Goal: Information Seeking & Learning: Check status

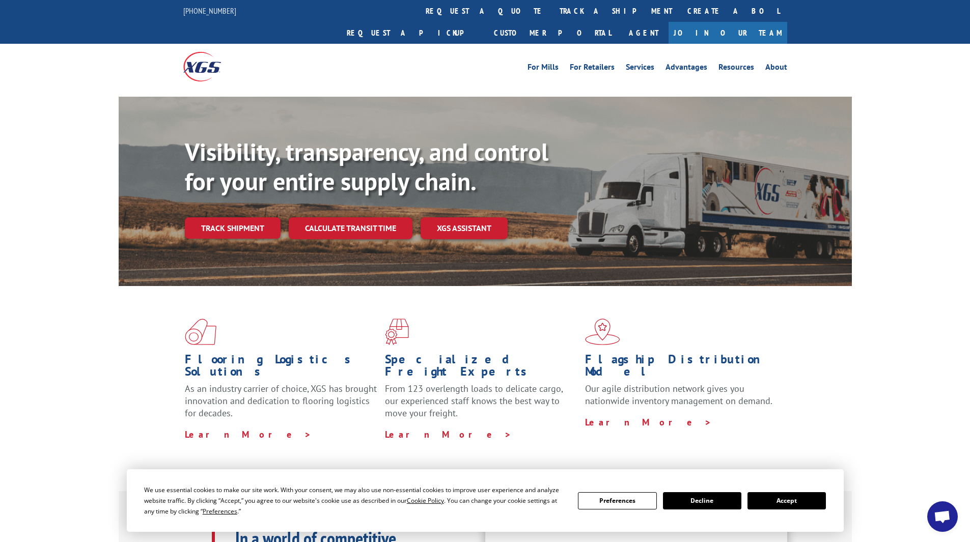
click at [552, 6] on link "track a shipment" at bounding box center [616, 11] width 128 height 22
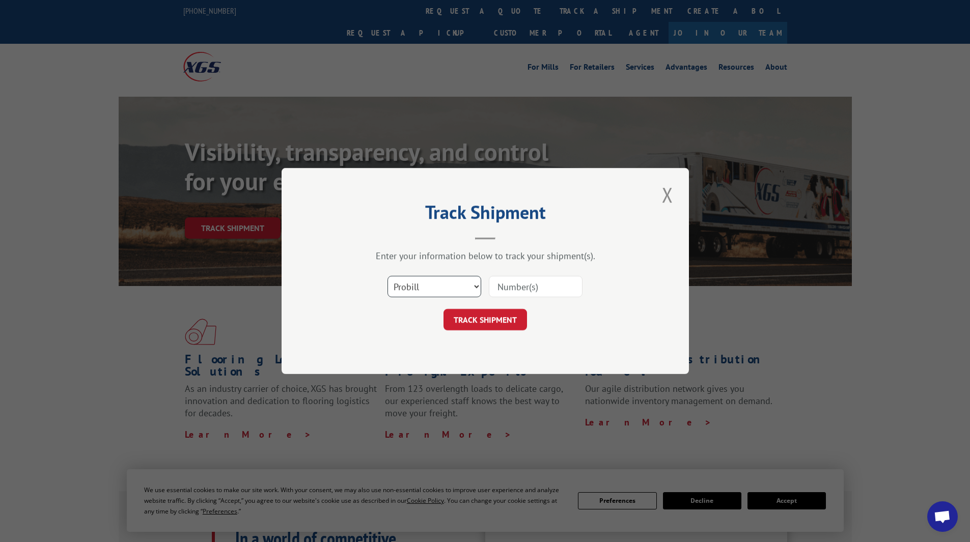
click at [438, 287] on select "Select category... Probill BOL PO" at bounding box center [435, 286] width 94 height 21
click at [388, 276] on select "Select category... Probill BOL PO" at bounding box center [435, 286] width 94 height 21
drag, startPoint x: 423, startPoint y: 308, endPoint x: 396, endPoint y: 319, distance: 29.7
drag, startPoint x: 396, startPoint y: 319, endPoint x: 524, endPoint y: 285, distance: 132.3
paste input "16589286BOL"
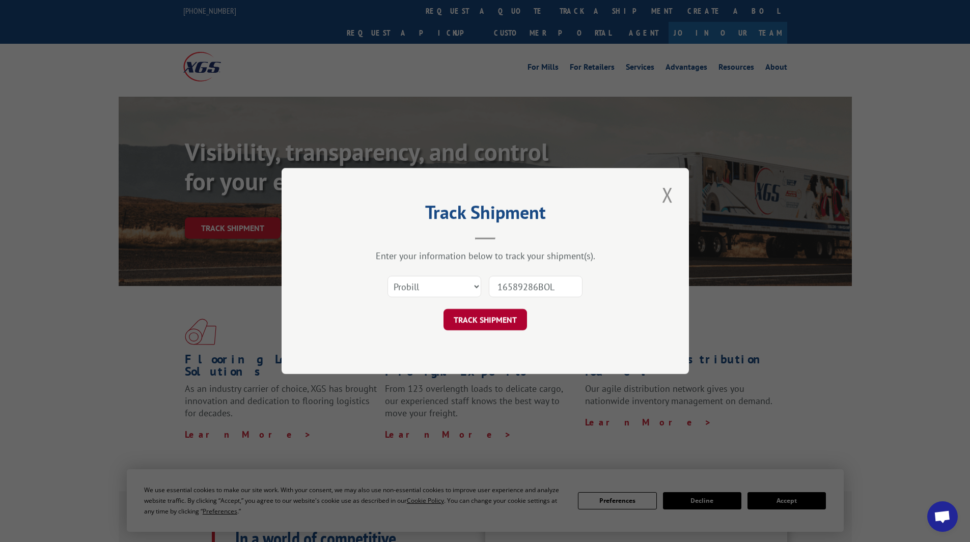
type input "16589286BOL"
click at [473, 323] on button "TRACK SHIPMENT" at bounding box center [486, 319] width 84 height 21
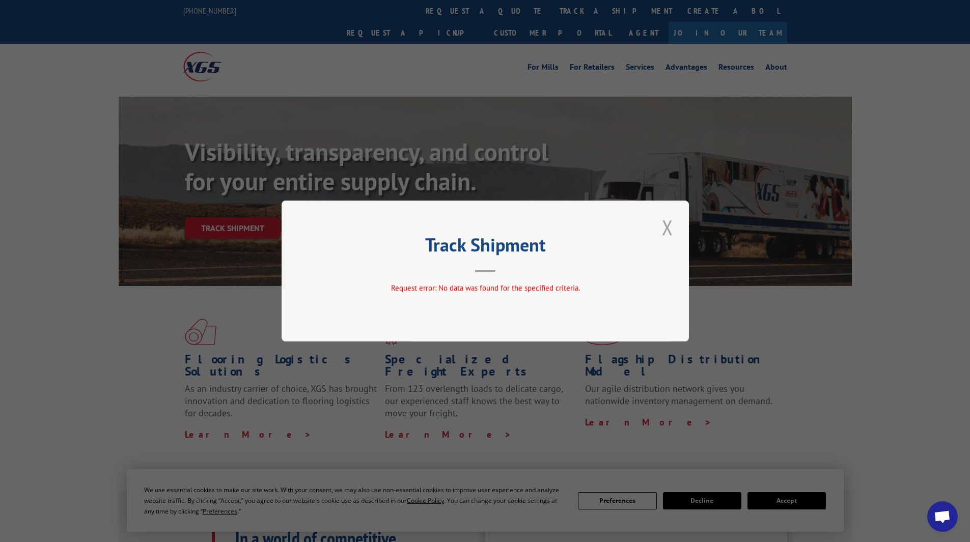
click at [663, 228] on button "Close modal" at bounding box center [667, 227] width 17 height 28
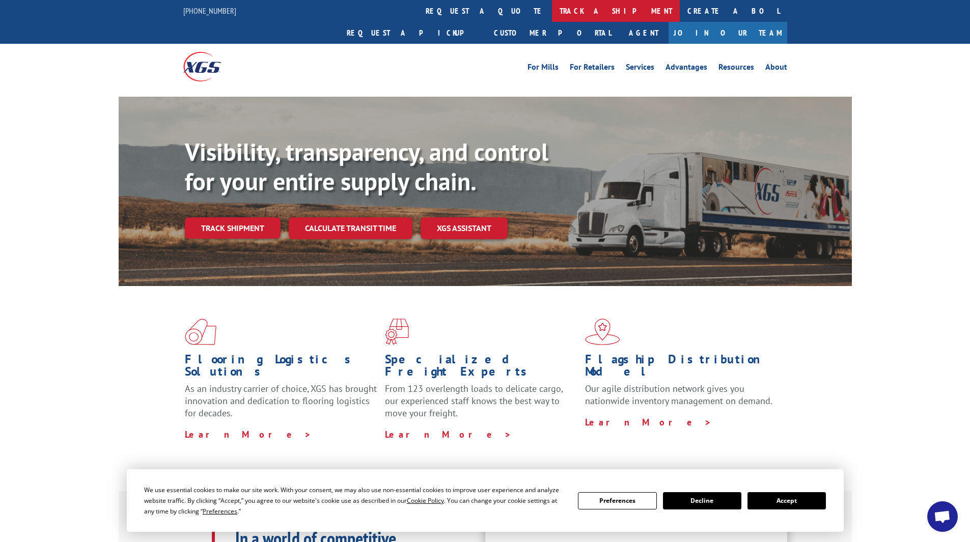
click at [552, 2] on link "track a shipment" at bounding box center [616, 11] width 128 height 22
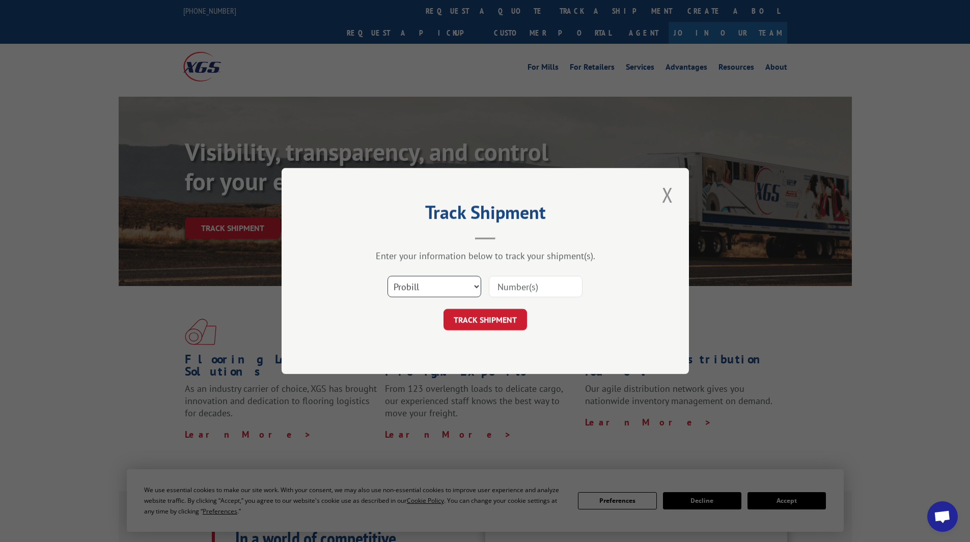
click at [466, 295] on select "Select category... Probill BOL PO" at bounding box center [435, 286] width 94 height 21
select select "bol"
click at [388, 276] on select "Select category... Probill BOL PO" at bounding box center [435, 286] width 94 height 21
paste input "16589286BOL"
type input "16589286BOL"
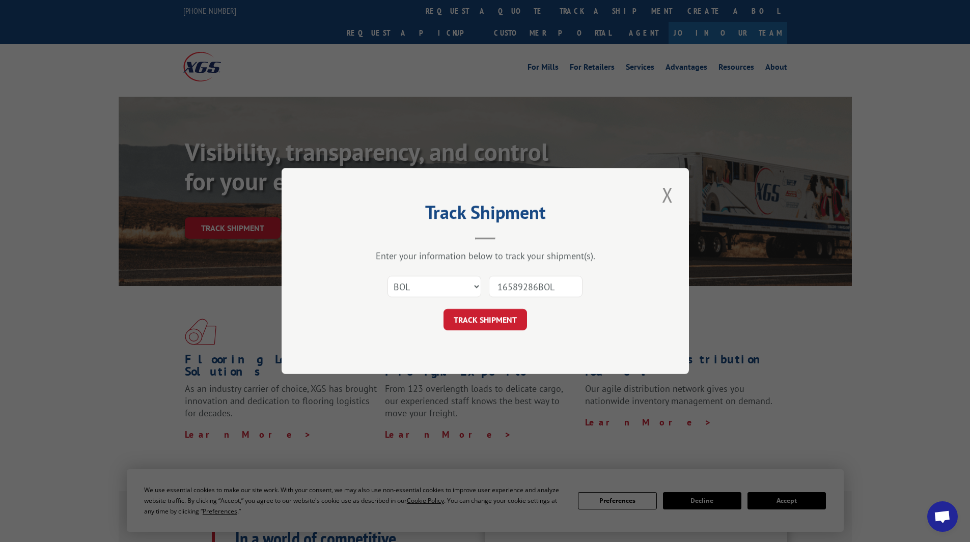
click at [481, 316] on button "TRACK SHIPMENT" at bounding box center [486, 319] width 84 height 21
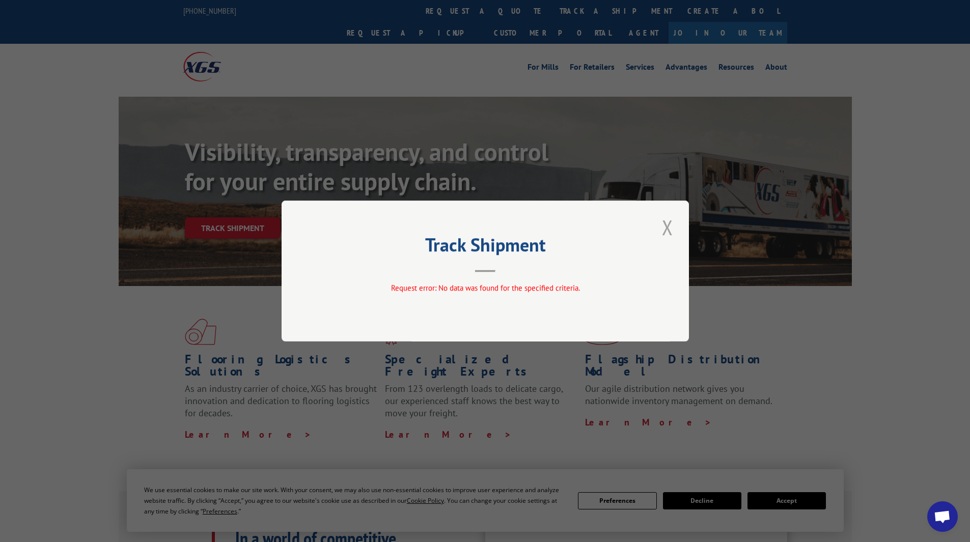
click at [663, 220] on button "Close modal" at bounding box center [667, 227] width 17 height 28
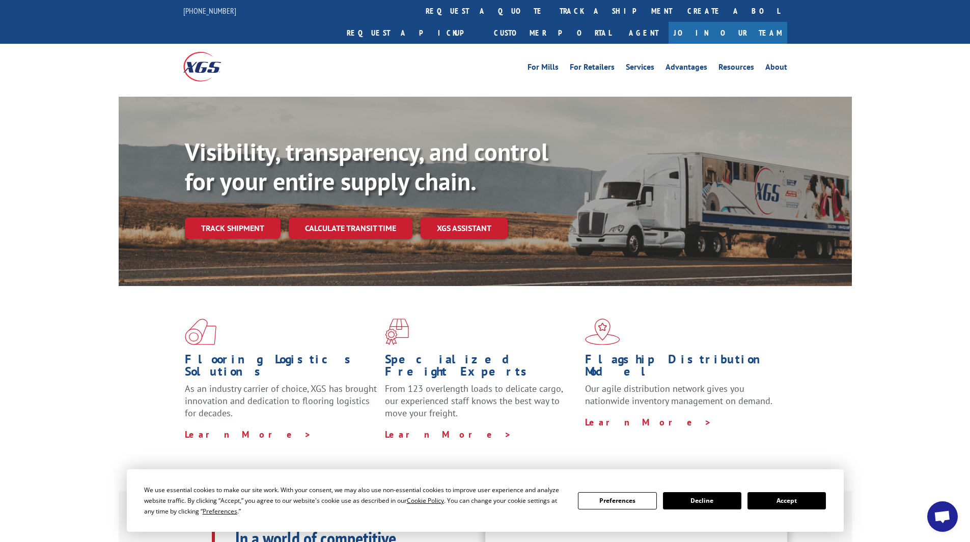
click at [552, 9] on link "track a shipment" at bounding box center [616, 11] width 128 height 22
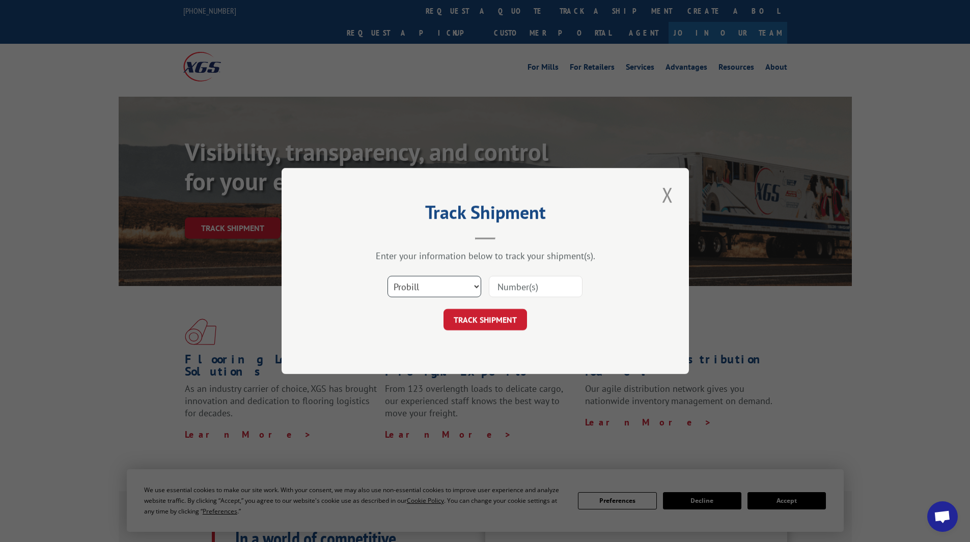
click at [437, 294] on select "Select category... Probill BOL PO" at bounding box center [435, 286] width 94 height 21
select select "bol"
click at [388, 276] on select "Select category... Probill BOL PO" at bounding box center [435, 286] width 94 height 21
click at [550, 291] on input at bounding box center [536, 286] width 94 height 21
paste input "16589286"
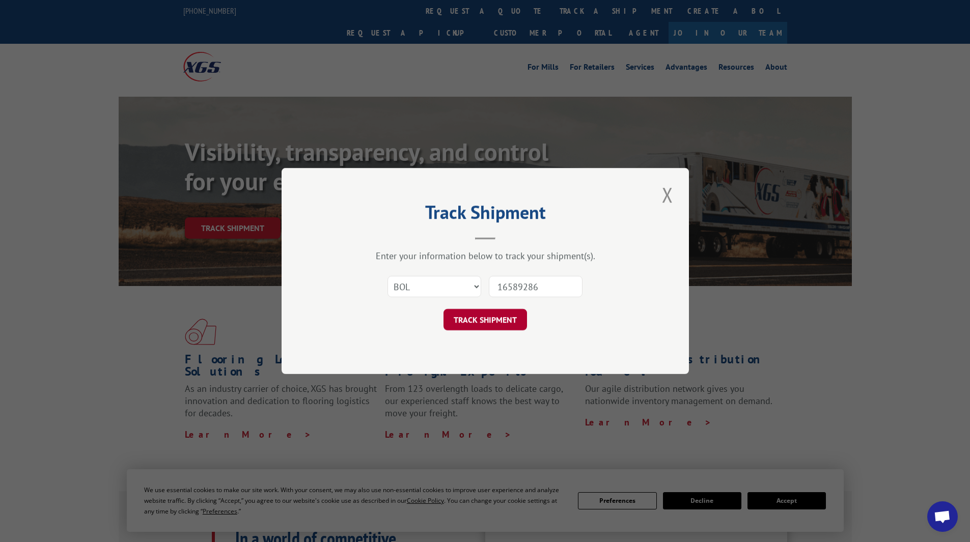
type input "16589286"
click at [488, 319] on button "TRACK SHIPMENT" at bounding box center [486, 319] width 84 height 21
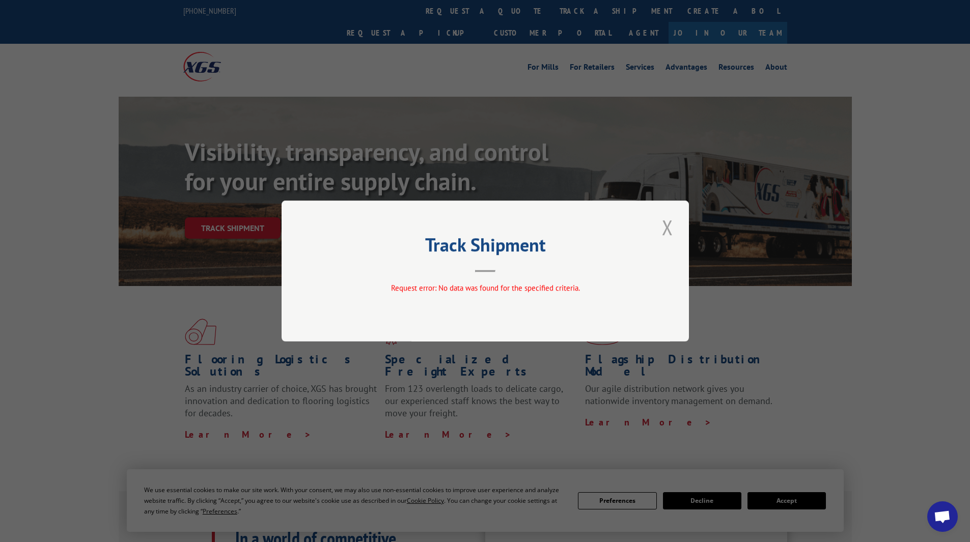
click at [669, 223] on button "Close modal" at bounding box center [667, 227] width 17 height 28
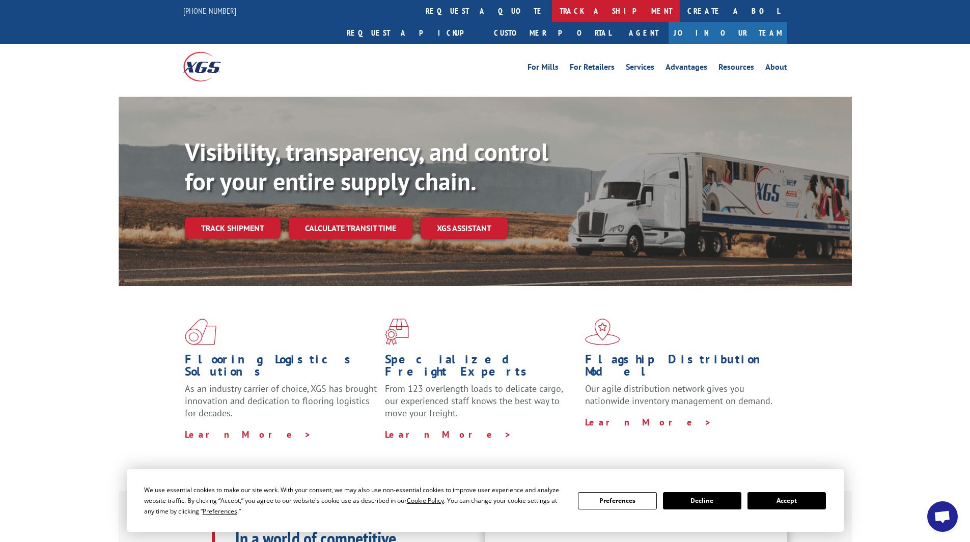
click at [552, 17] on link "track a shipment" at bounding box center [616, 11] width 128 height 22
